Goal: Task Accomplishment & Management: Use online tool/utility

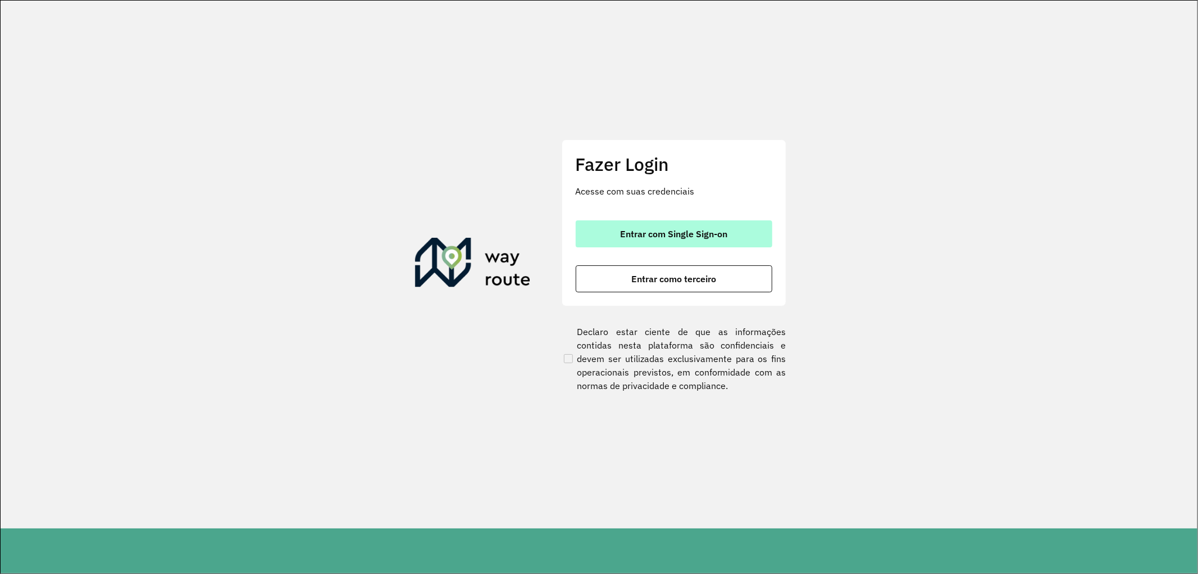
click at [640, 231] on span "Entrar com Single Sign-on" at bounding box center [673, 233] width 107 height 9
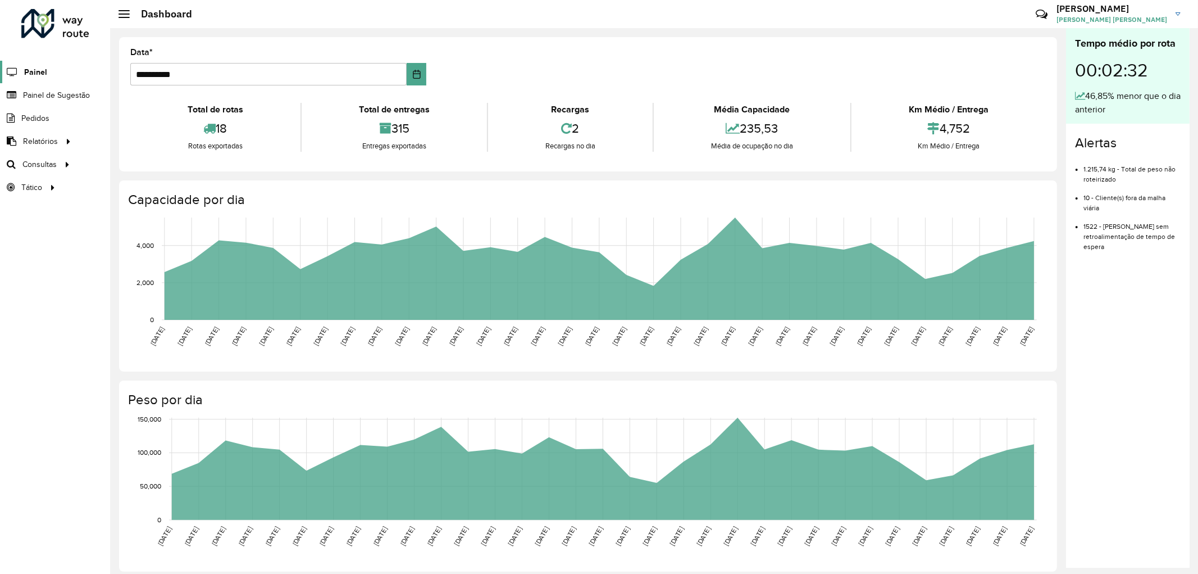
click at [35, 74] on span "Painel" at bounding box center [35, 72] width 23 height 12
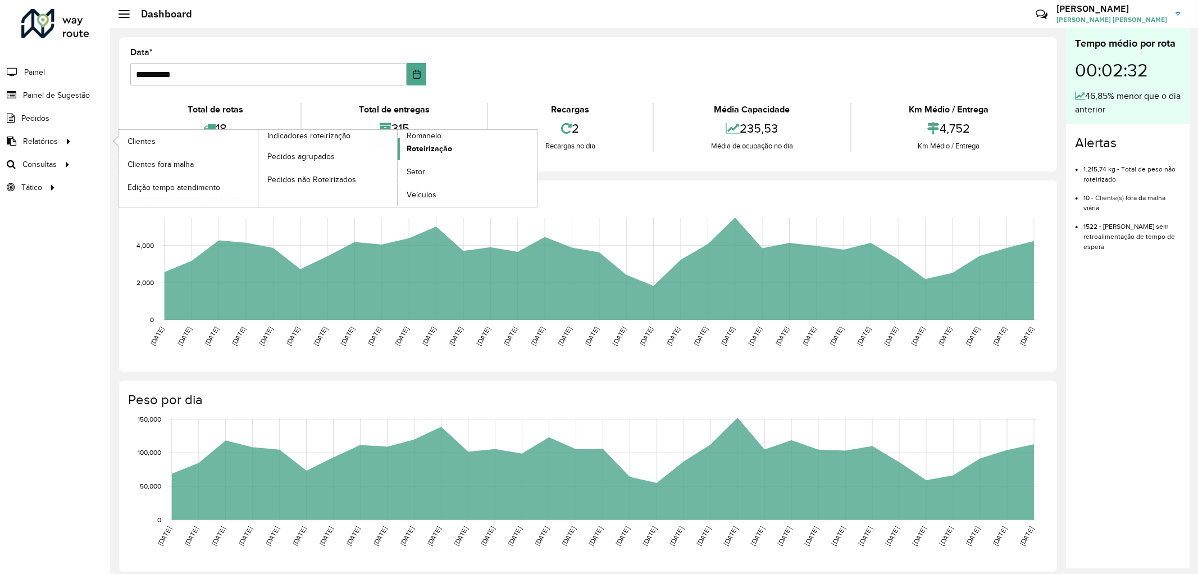
click at [415, 148] on span "Roteirização" at bounding box center [430, 149] width 46 height 12
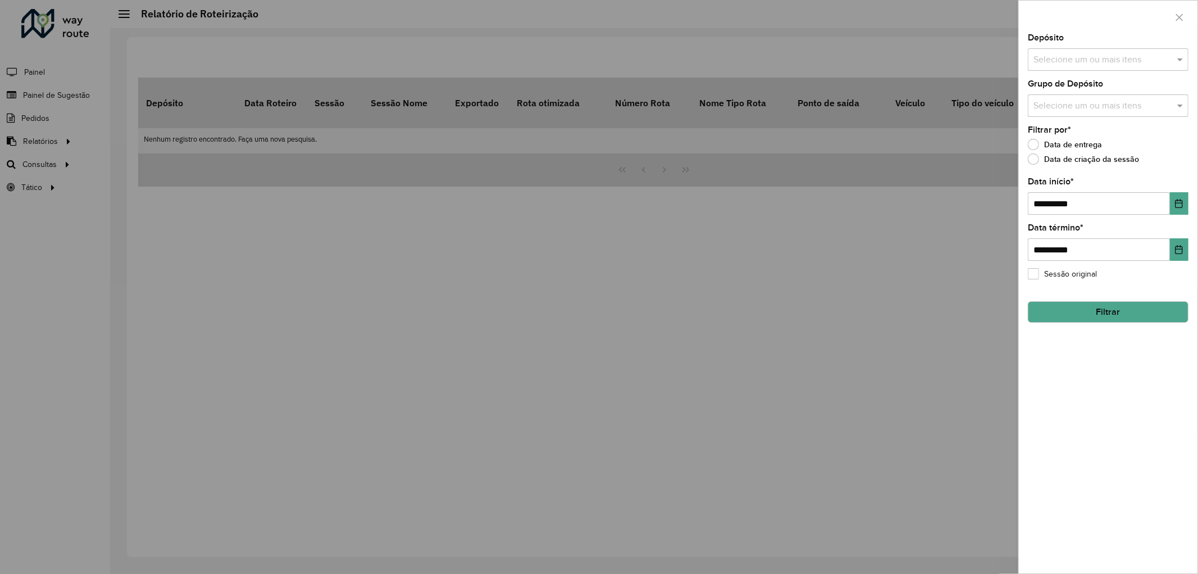
click at [1067, 313] on button "Filtrar" at bounding box center [1108, 311] width 161 height 21
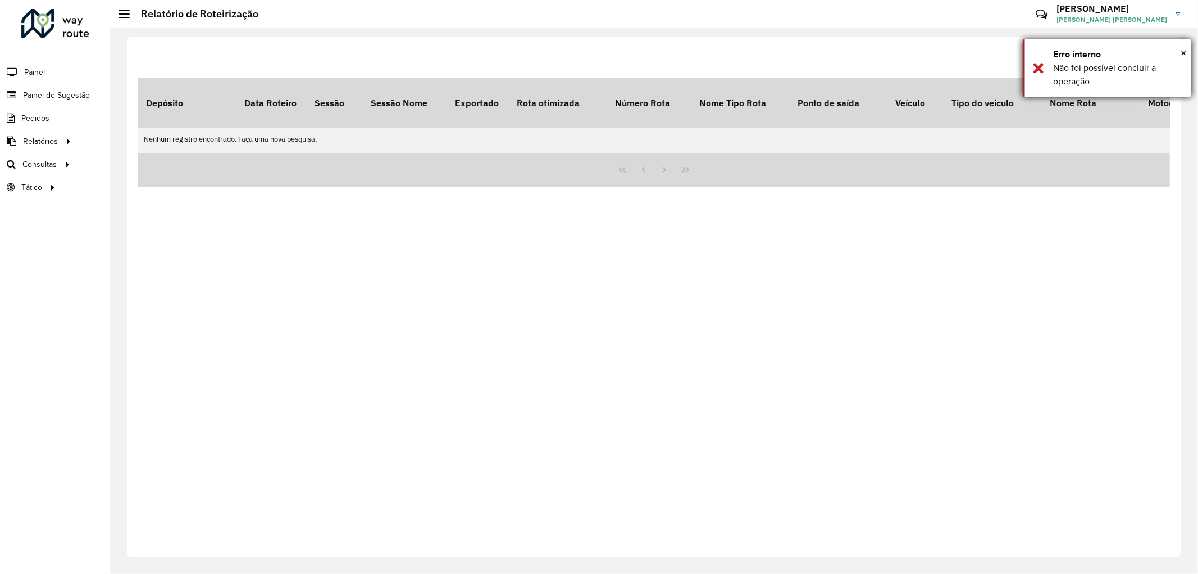
click at [1180, 54] on div "Erro interno" at bounding box center [1118, 54] width 130 height 13
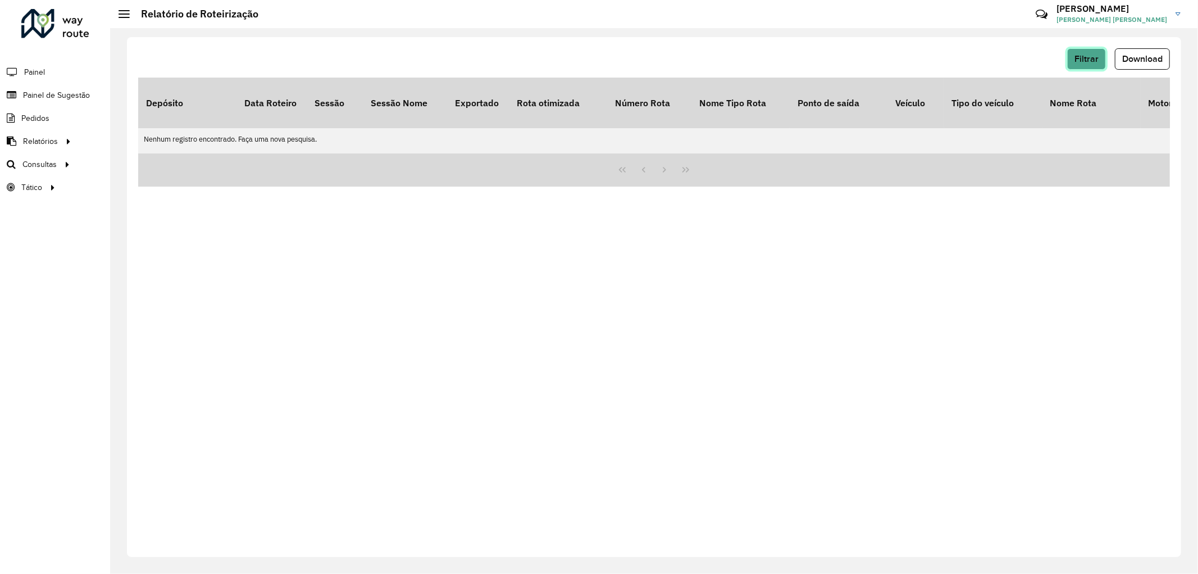
click at [1098, 60] on button "Filtrar" at bounding box center [1086, 58] width 39 height 21
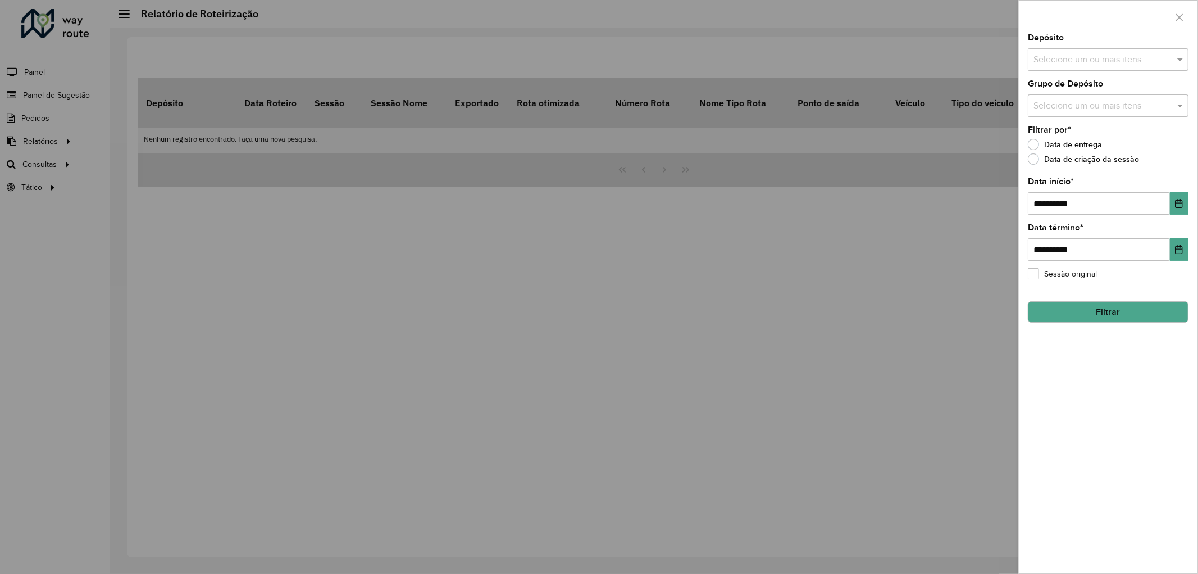
click at [1074, 60] on input "text" at bounding box center [1103, 59] width 144 height 13
click at [1064, 111] on div "CDD Alfenas" at bounding box center [1109, 116] width 160 height 19
click at [1190, 105] on div "**********" at bounding box center [1108, 303] width 179 height 539
click at [1156, 103] on input "text" at bounding box center [1103, 105] width 144 height 13
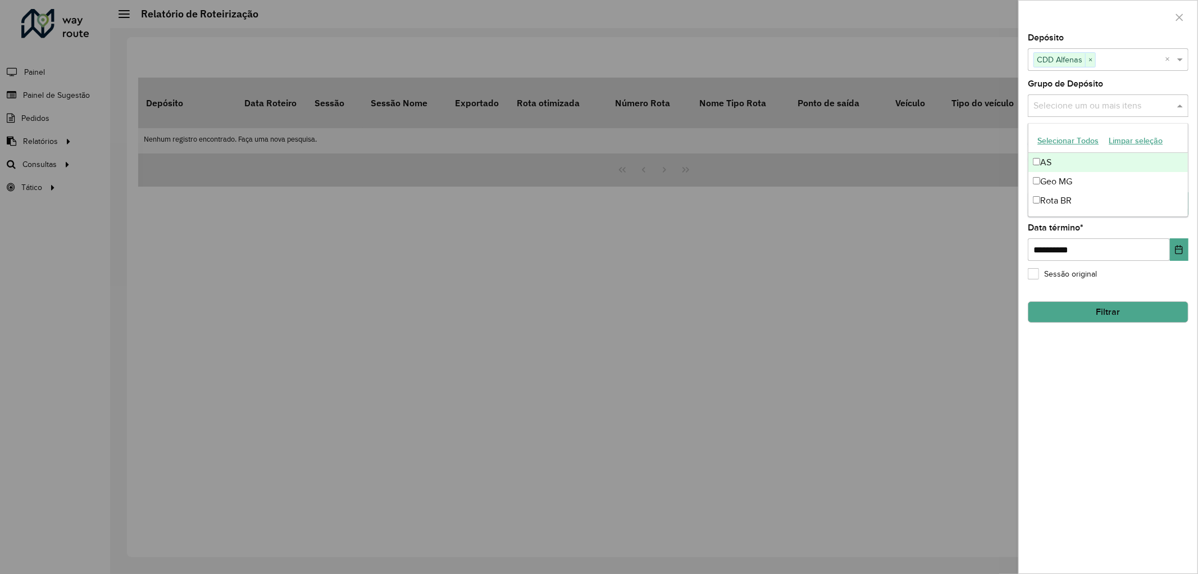
click at [1064, 163] on div "AS" at bounding box center [1109, 162] width 160 height 19
click at [1076, 371] on div "**********" at bounding box center [1108, 303] width 179 height 539
click at [1093, 322] on button "Filtrar" at bounding box center [1108, 311] width 161 height 21
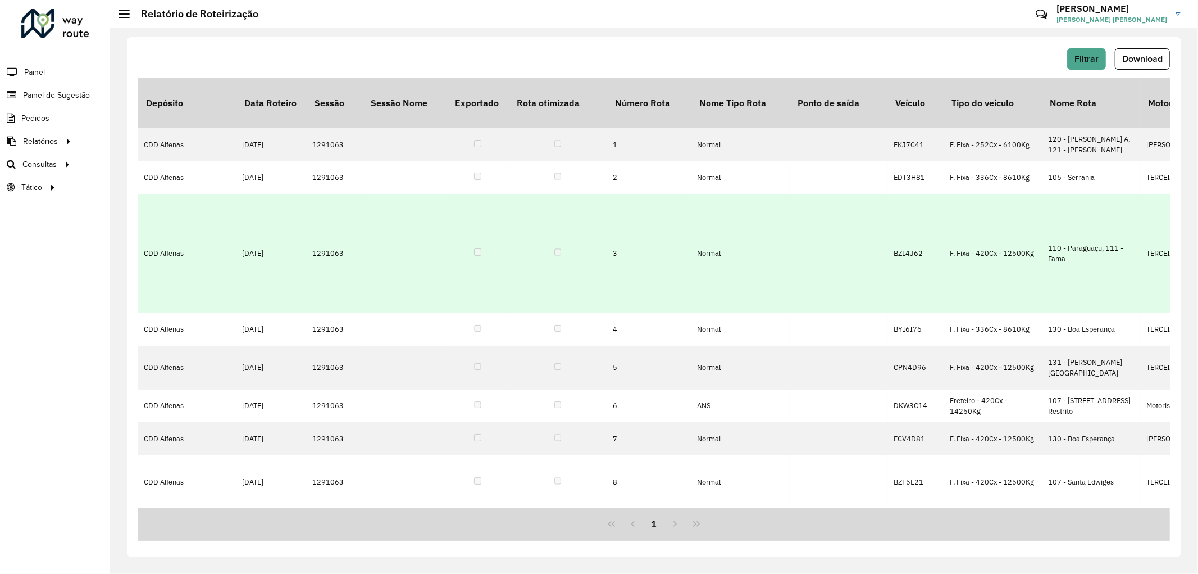
drag, startPoint x: 346, startPoint y: 212, endPoint x: 312, endPoint y: 212, distance: 34.3
click at [312, 212] on td "1291063" at bounding box center [335, 253] width 56 height 119
copy td "1291063"
click at [330, 213] on td "1291063" at bounding box center [335, 253] width 56 height 119
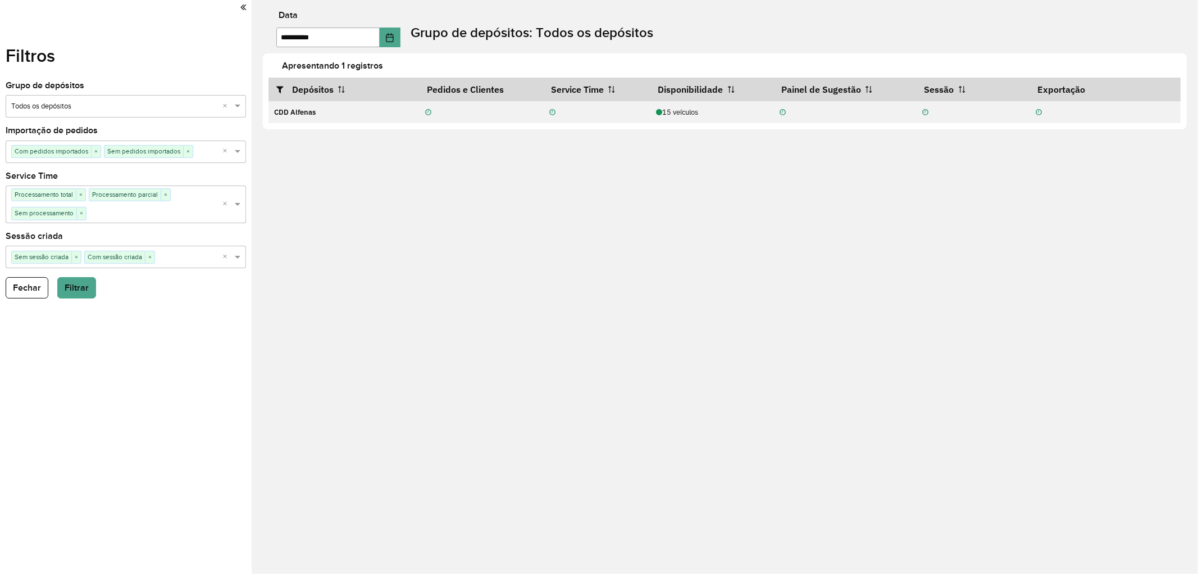
click at [243, 9] on icon at bounding box center [243, 7] width 6 height 10
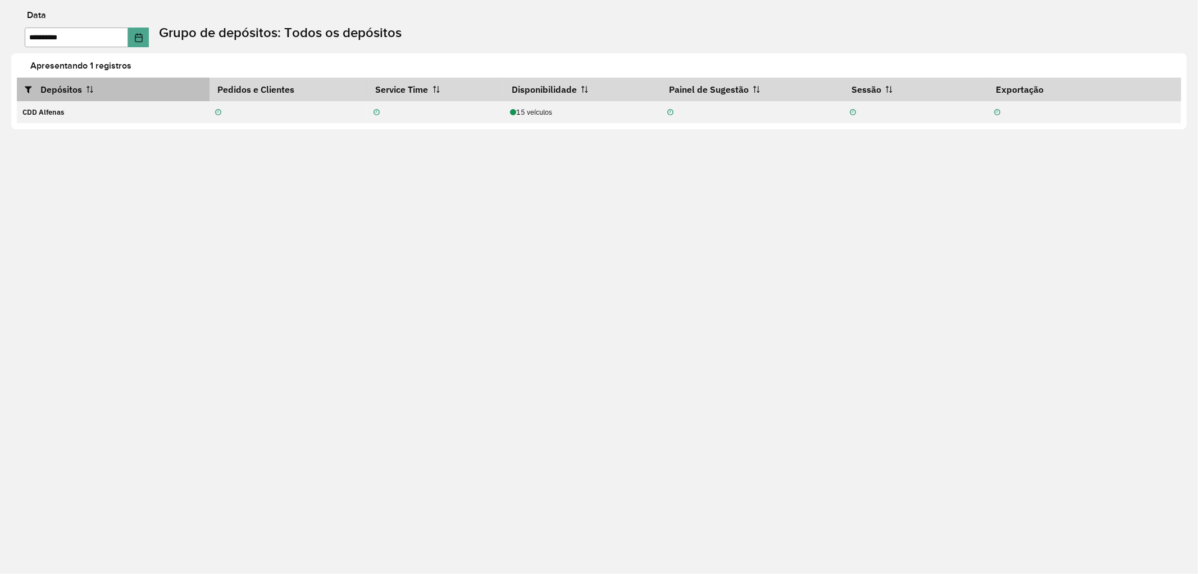
click at [29, 90] on icon at bounding box center [33, 89] width 16 height 9
